Goal: Task Accomplishment & Management: Manage account settings

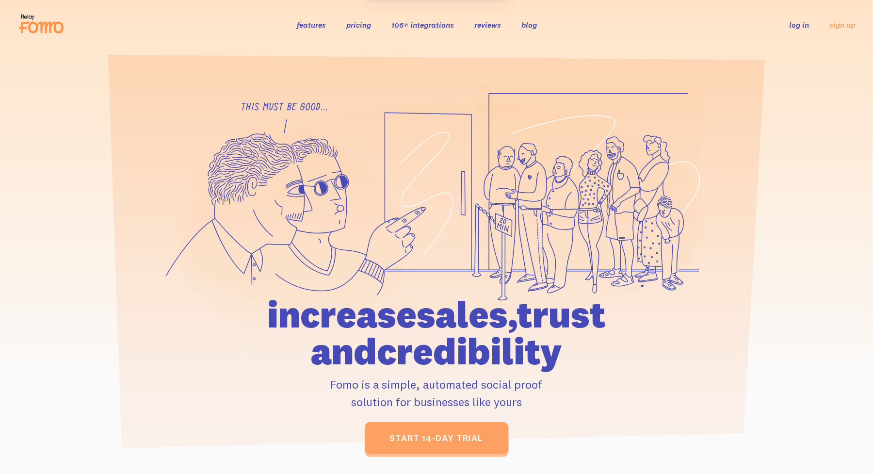
click at [809, 25] on link "log in" at bounding box center [799, 25] width 20 height 10
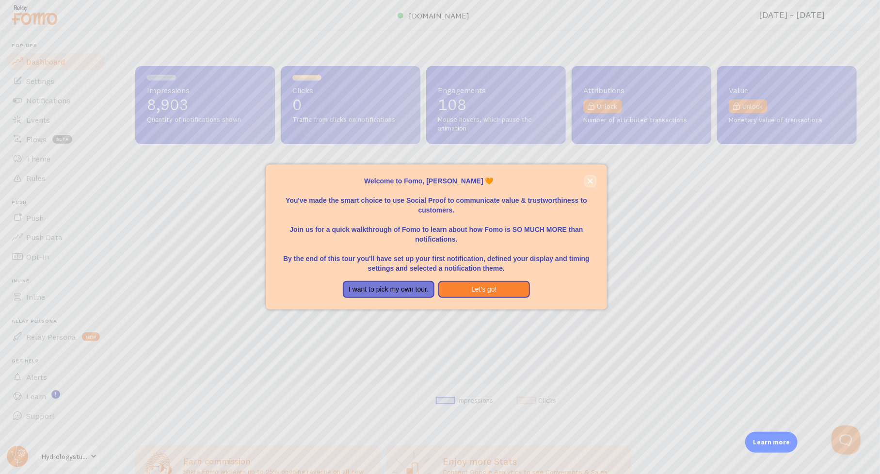
click at [594, 180] on button "close," at bounding box center [590, 181] width 10 height 10
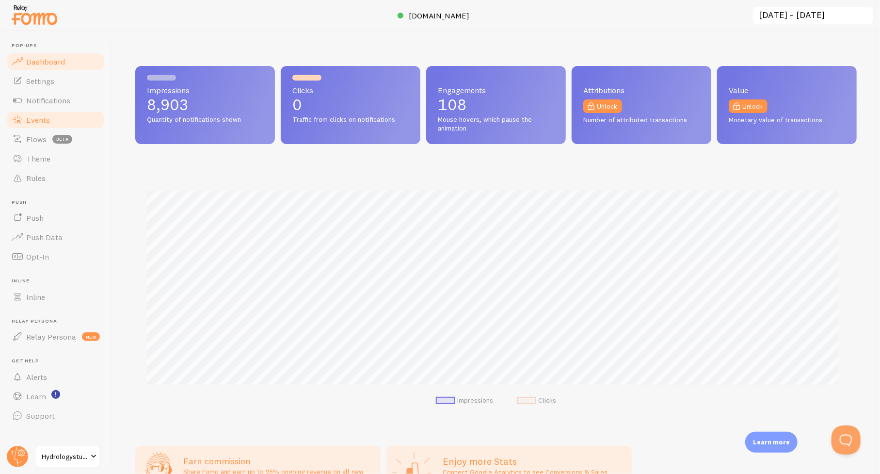
click at [29, 120] on span "Events" at bounding box center [38, 120] width 24 height 10
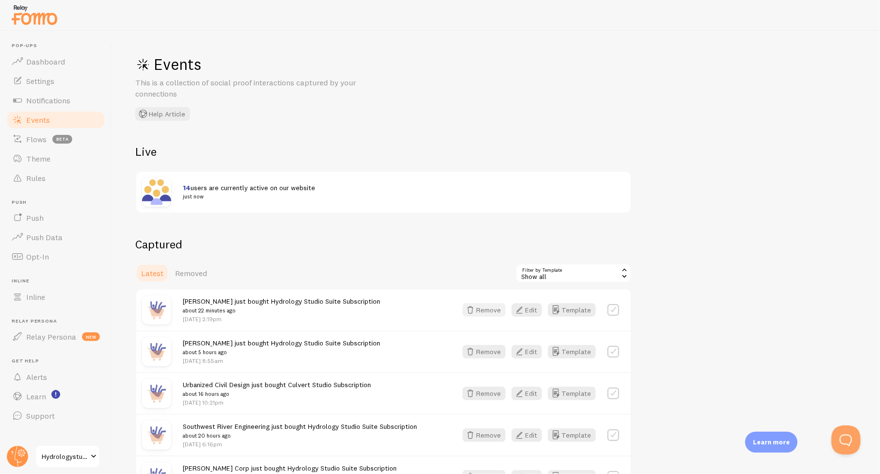
click at [480, 307] on button "Remove" at bounding box center [484, 310] width 43 height 14
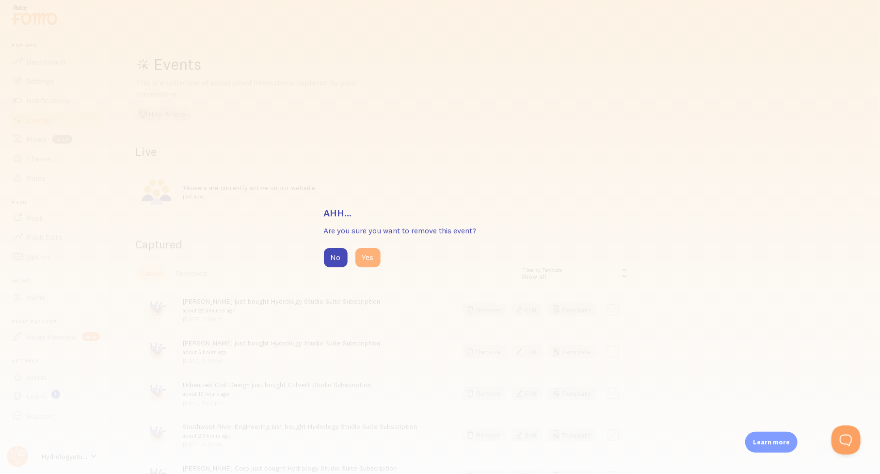
click at [373, 258] on button "Yes" at bounding box center [367, 257] width 25 height 19
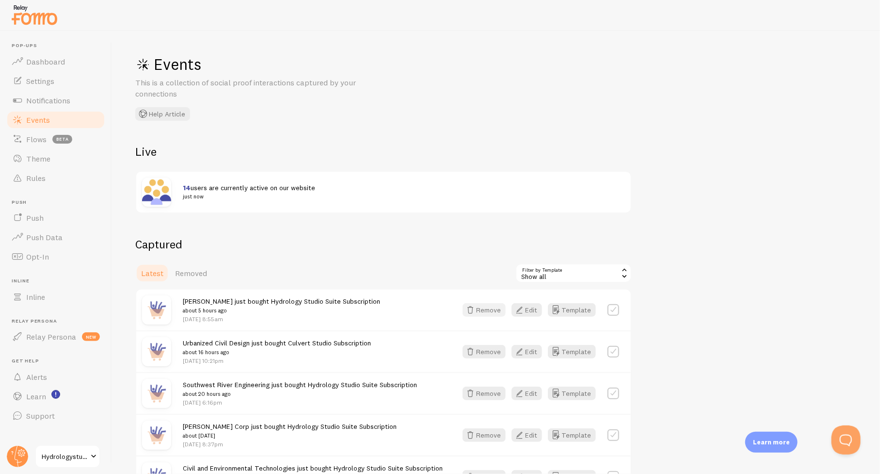
click at [494, 310] on button "Remove" at bounding box center [484, 310] width 43 height 14
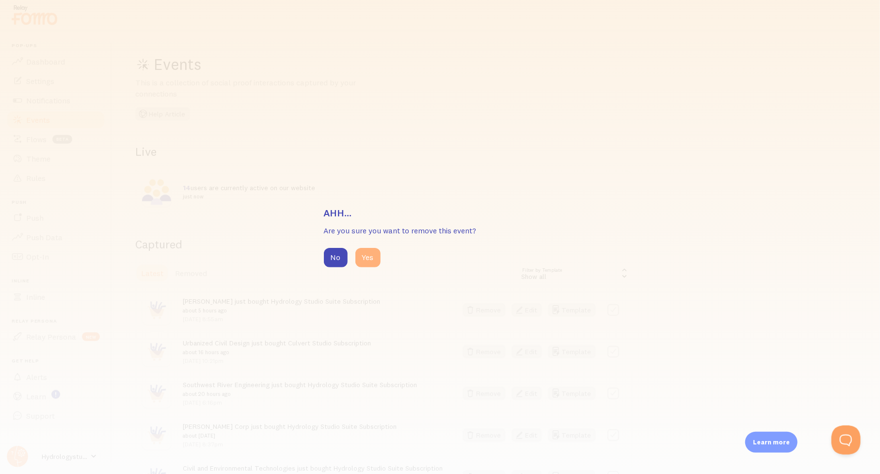
click at [376, 259] on button "Yes" at bounding box center [367, 257] width 25 height 19
